Goal: Task Accomplishment & Management: Manage account settings

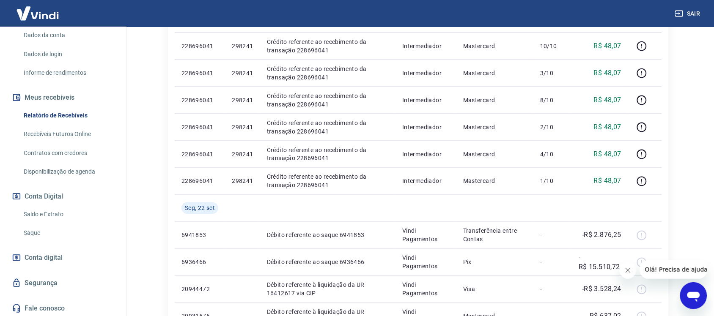
scroll to position [124, 0]
click at [33, 230] on link "Saque" at bounding box center [68, 232] width 96 height 17
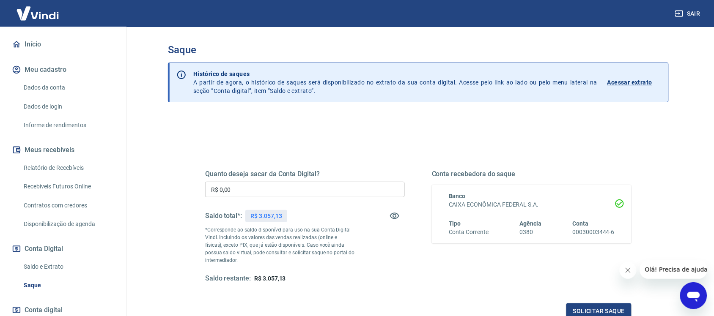
scroll to position [18, 0]
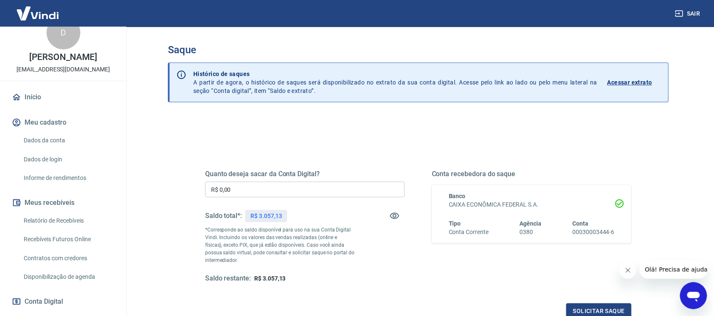
click at [49, 217] on link "Relatório de Recebíveis" at bounding box center [68, 220] width 96 height 17
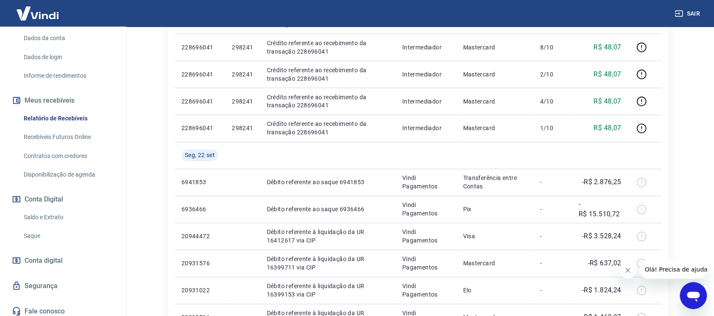
scroll to position [124, 0]
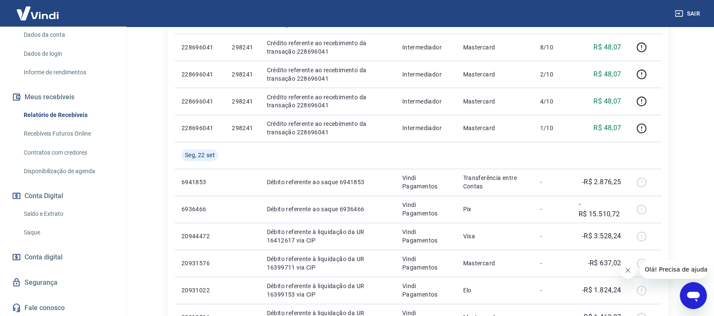
click at [29, 227] on link "Saque" at bounding box center [68, 232] width 96 height 17
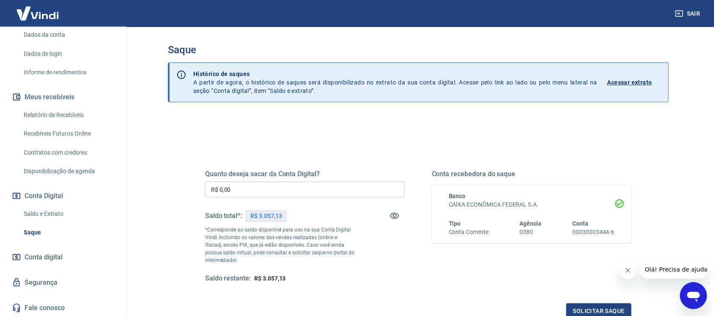
click at [63, 115] on link "Relatório de Recebíveis" at bounding box center [68, 115] width 96 height 17
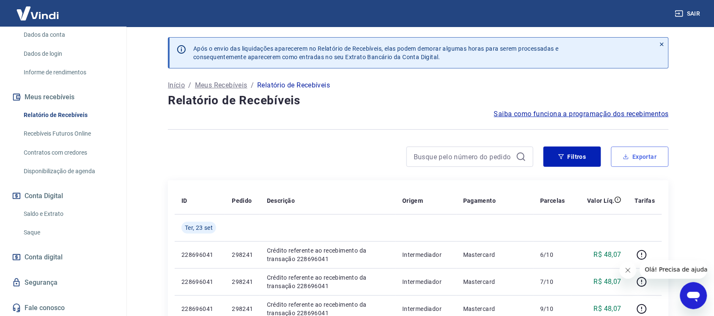
click at [650, 159] on button "Exportar" at bounding box center [639, 157] width 57 height 20
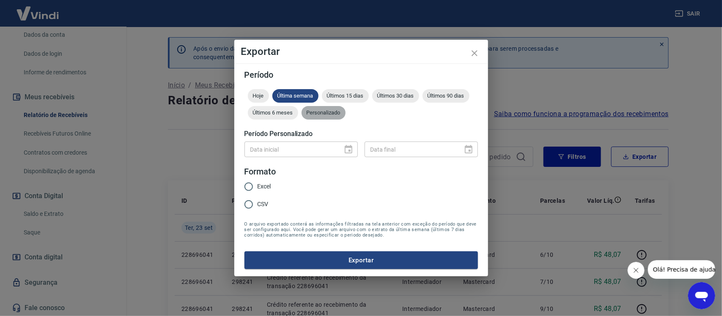
click at [339, 111] on span "Personalizado" at bounding box center [323, 112] width 44 height 6
click at [348, 153] on icon "Choose date" at bounding box center [348, 150] width 10 height 10
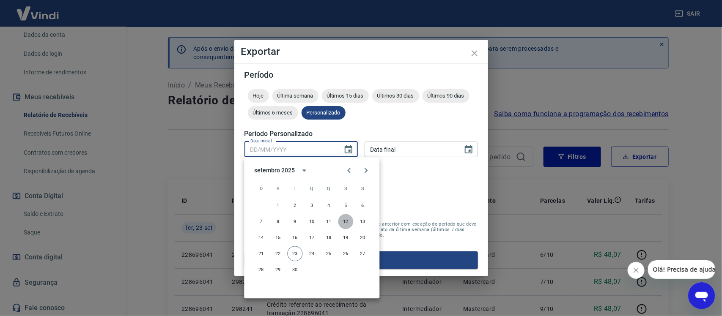
click at [344, 220] on button "12" at bounding box center [345, 221] width 15 height 15
type input "[DATE]"
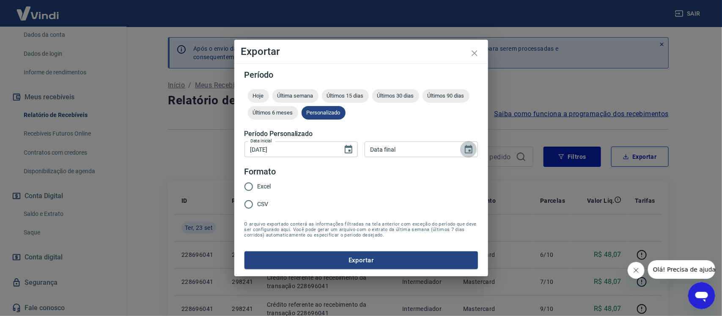
click at [471, 149] on icon "Choose date" at bounding box center [469, 149] width 8 height 8
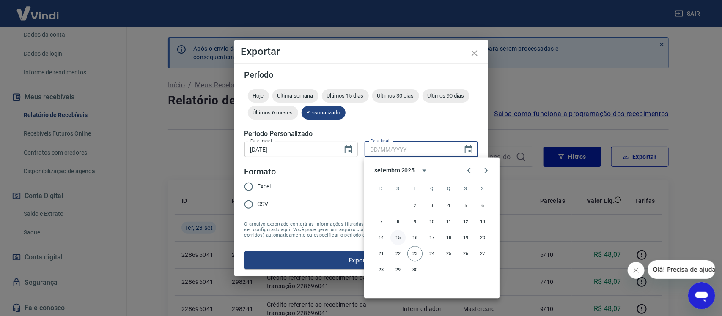
click at [398, 236] on button "15" at bounding box center [397, 237] width 15 height 15
type input "[DATE]"
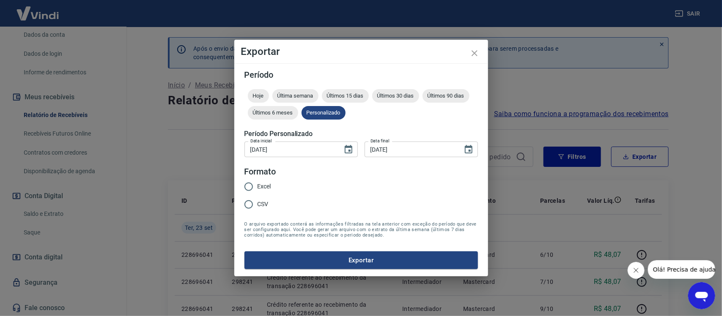
click at [252, 185] on input "Excel" at bounding box center [249, 187] width 18 height 18
radio input "true"
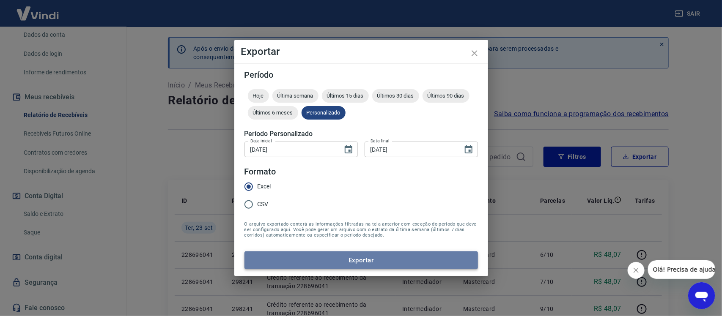
click at [335, 258] on button "Exportar" at bounding box center [360, 261] width 233 height 18
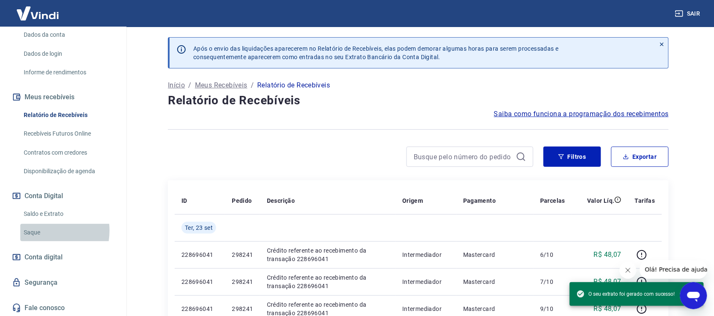
click at [39, 230] on link "Saque" at bounding box center [68, 232] width 96 height 17
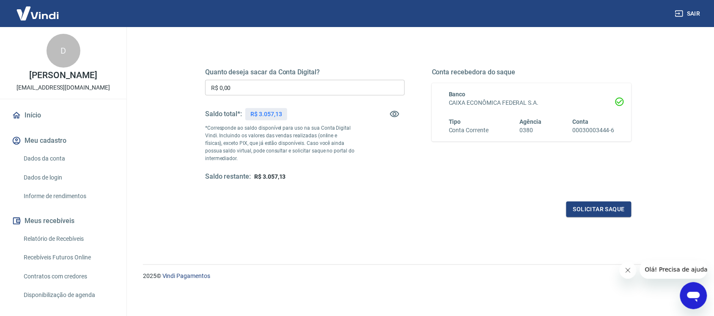
click at [52, 235] on link "Relatório de Recebíveis" at bounding box center [68, 238] width 96 height 17
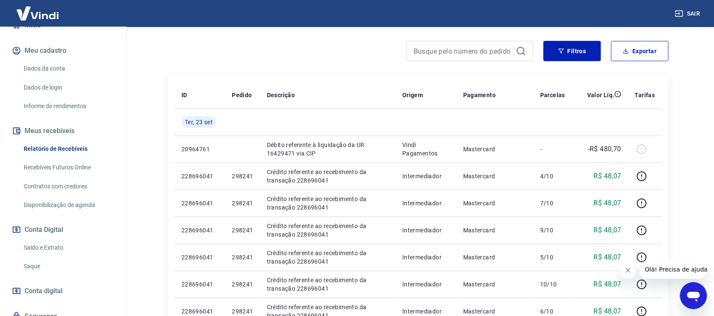
scroll to position [106, 0]
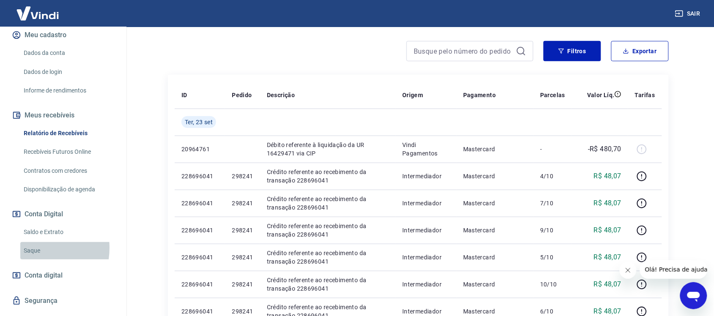
click at [30, 248] on link "Saque" at bounding box center [68, 250] width 96 height 17
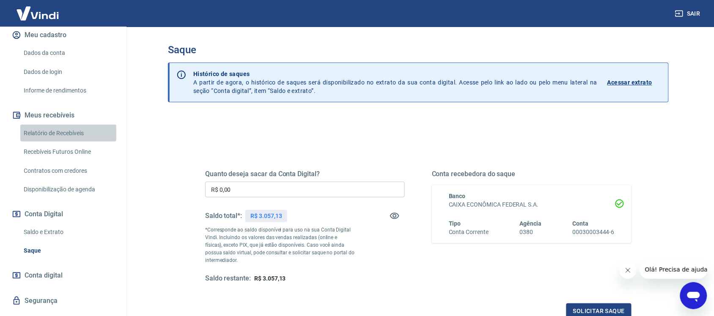
click at [77, 132] on link "Relatório de Recebíveis" at bounding box center [68, 133] width 96 height 17
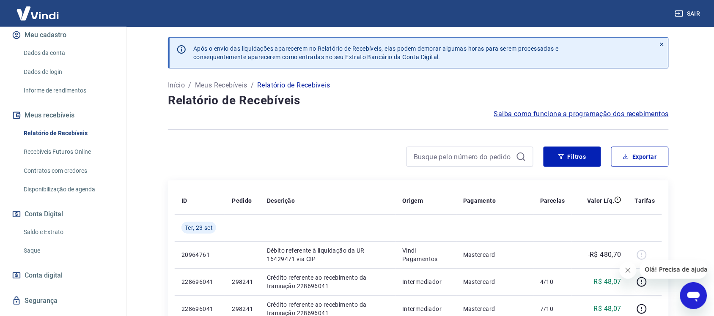
click at [38, 252] on link "Saque" at bounding box center [68, 250] width 96 height 17
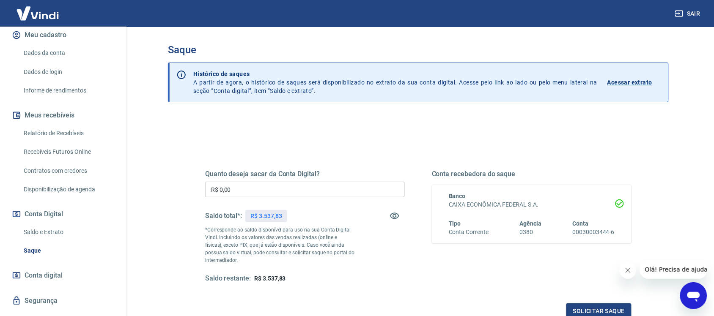
click at [231, 185] on input "R$ 0,00" at bounding box center [305, 190] width 200 height 16
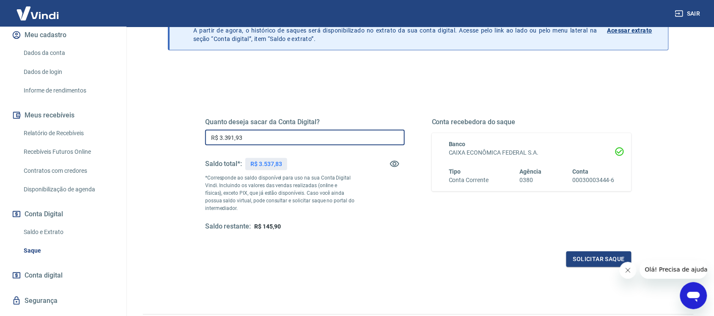
scroll to position [53, 0]
type input "R$ 3.391,93"
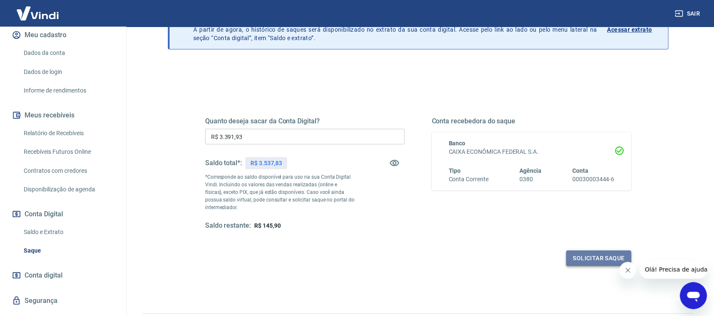
click at [597, 258] on button "Solicitar saque" at bounding box center [598, 259] width 65 height 16
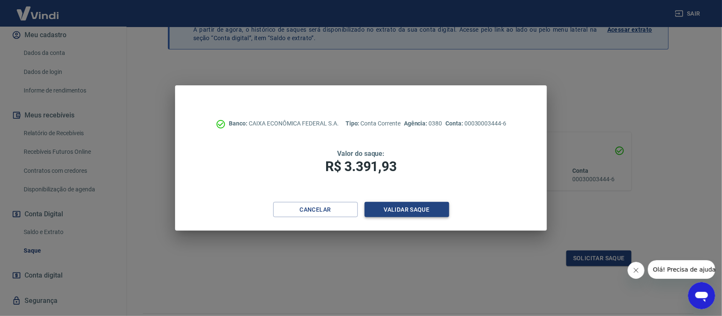
click at [400, 205] on button "Validar saque" at bounding box center [406, 210] width 85 height 16
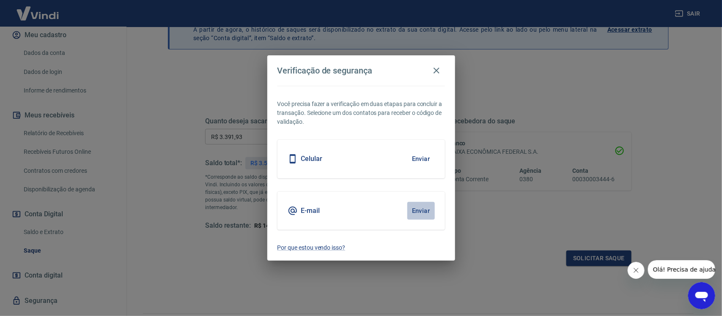
click at [424, 211] on button "Enviar" at bounding box center [420, 211] width 27 height 18
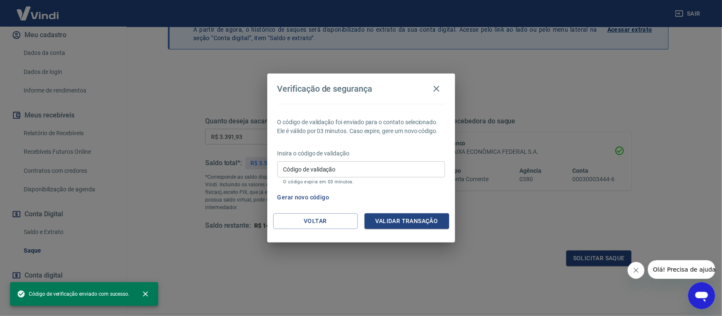
click at [316, 164] on div "Código de validação Código de validação O código expira em 03 minutos." at bounding box center [360, 172] width 167 height 23
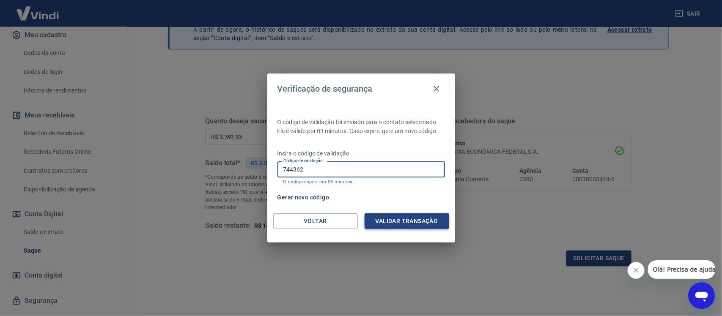
type input "744362"
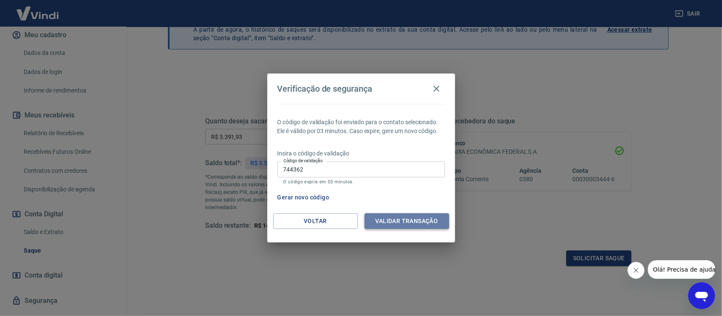
click at [402, 228] on button "Validar transação" at bounding box center [406, 221] width 85 height 16
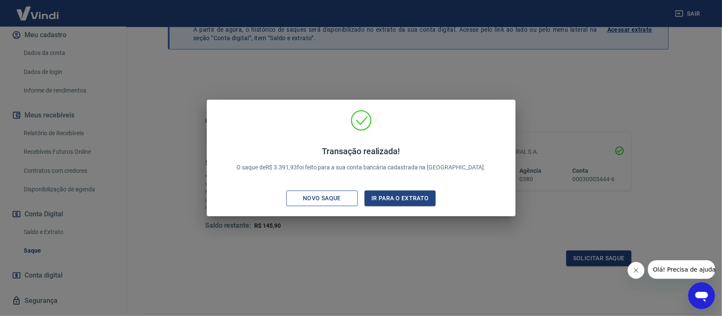
click at [327, 202] on div "Novo saque" at bounding box center [322, 198] width 58 height 11
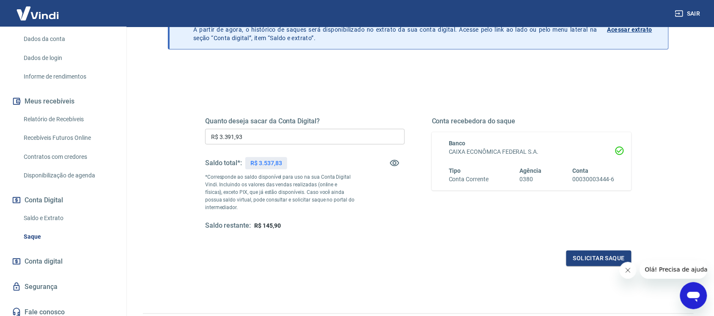
scroll to position [124, 0]
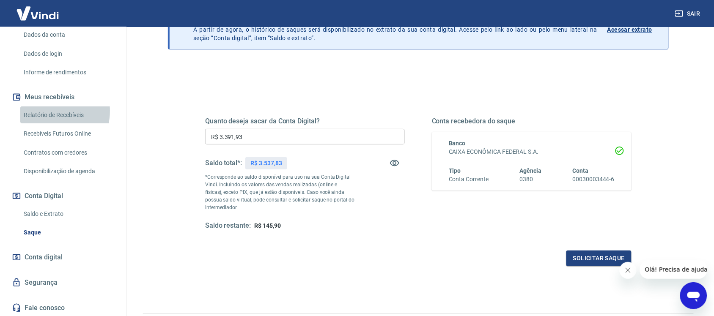
click at [46, 111] on link "Relatório de Recebíveis" at bounding box center [68, 115] width 96 height 17
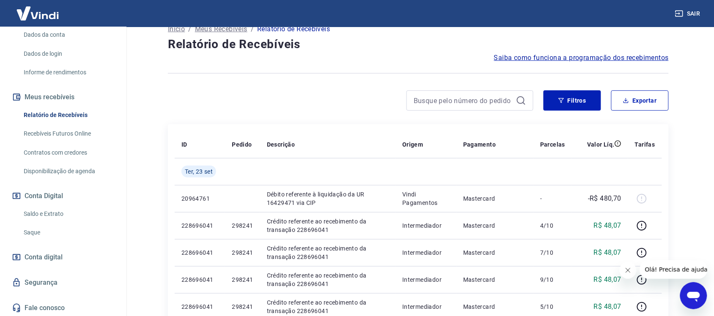
scroll to position [53, 0]
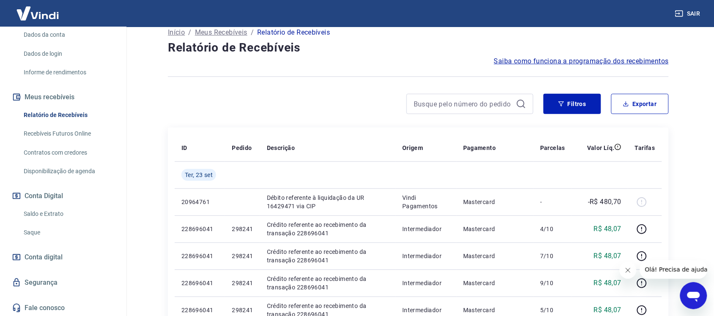
click at [27, 229] on link "Saque" at bounding box center [68, 232] width 96 height 17
